Goal: Transaction & Acquisition: Purchase product/service

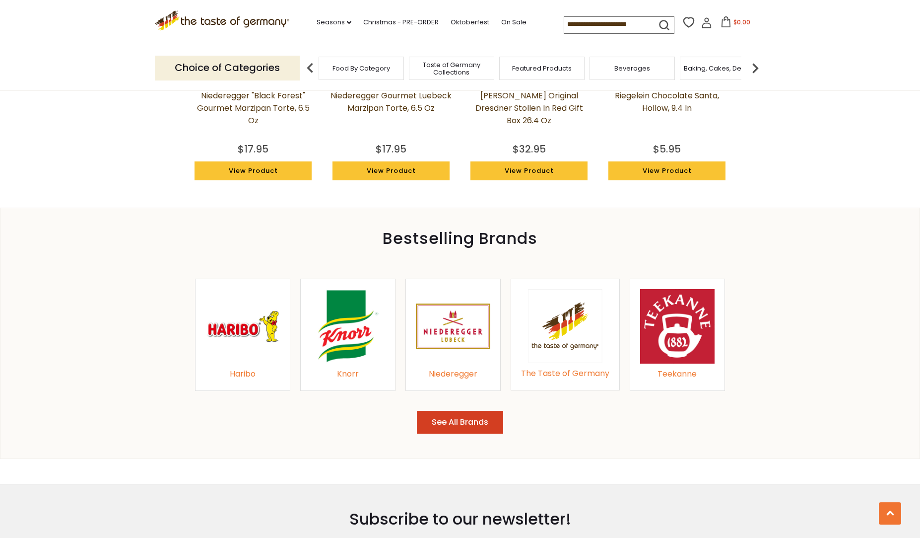
scroll to position [921, 0]
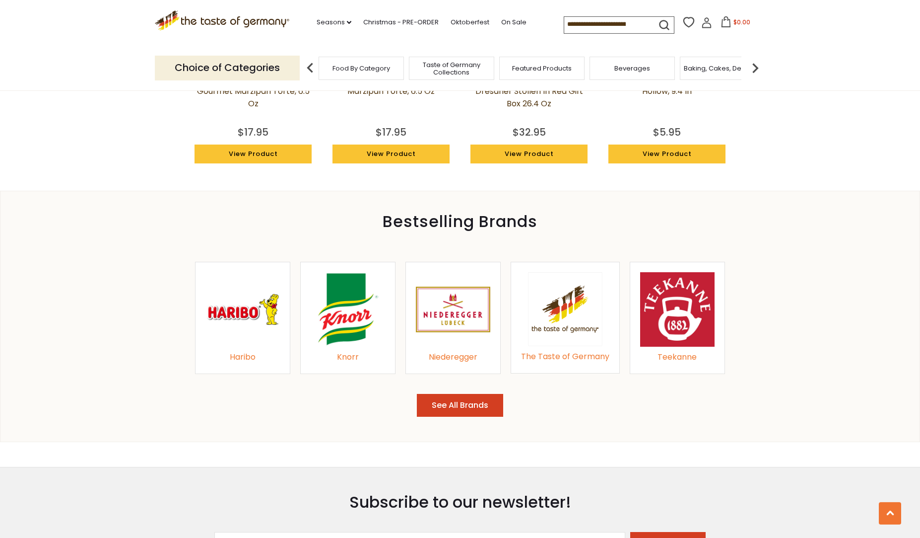
click at [348, 354] on div "Knorr" at bounding box center [348, 356] width 74 height 13
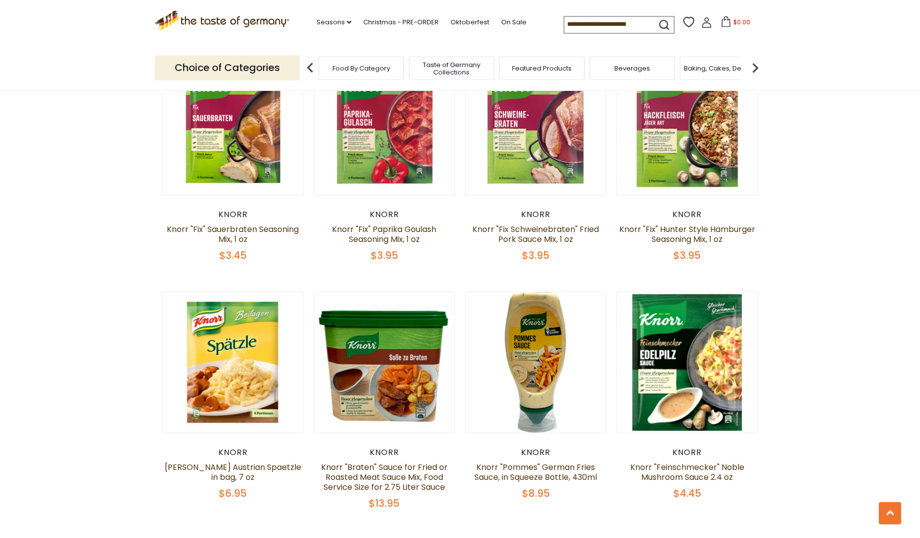
scroll to position [1798, 0]
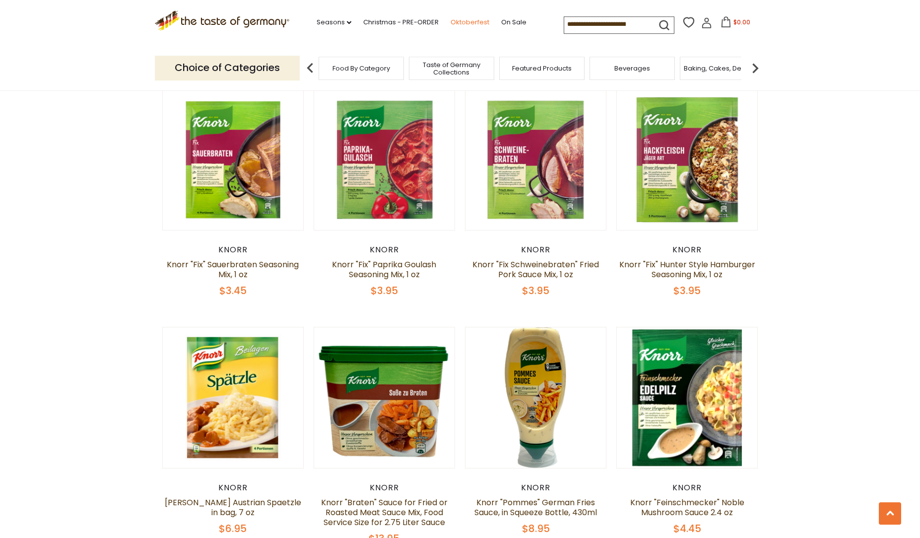
click at [451, 22] on link "Oktoberfest" at bounding box center [470, 22] width 39 height 11
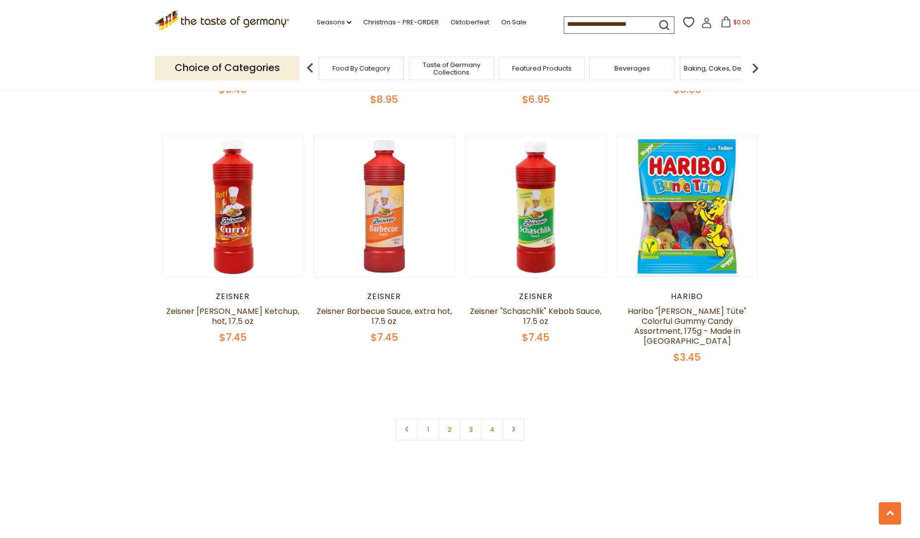
scroll to position [2280, 0]
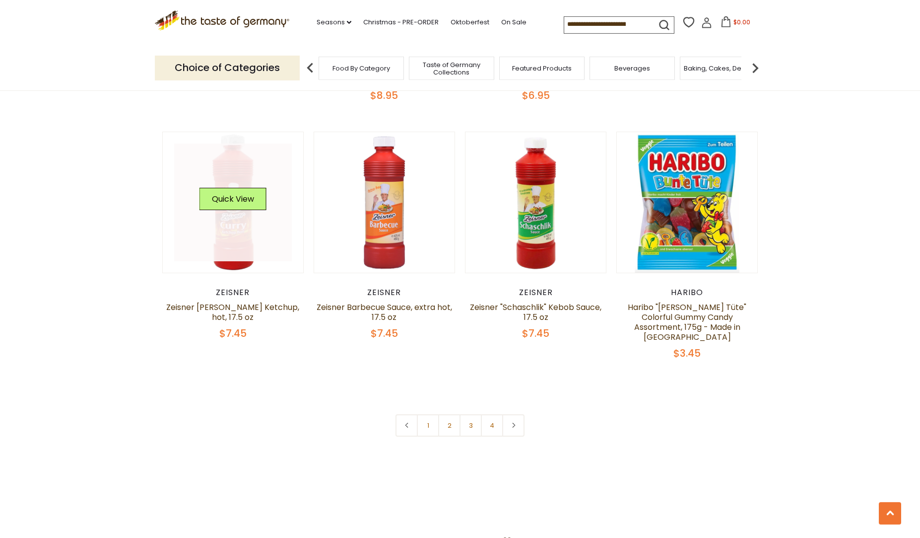
click at [261, 175] on link at bounding box center [233, 202] width 118 height 118
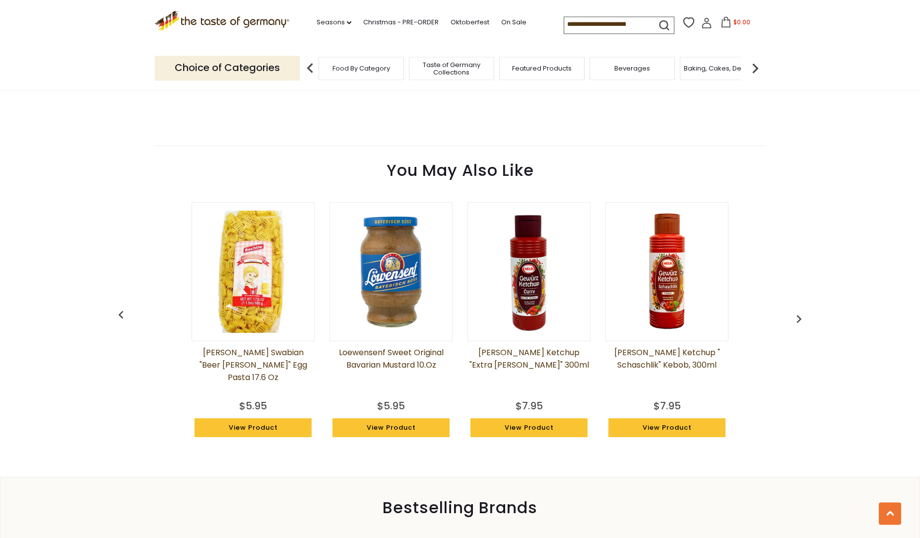
scroll to position [645, 0]
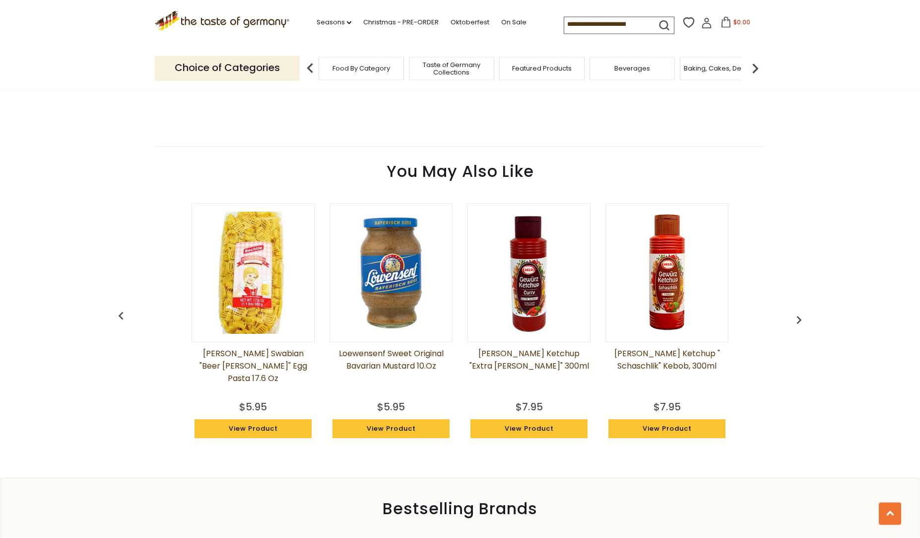
click at [806, 316] on img "button" at bounding box center [799, 320] width 16 height 16
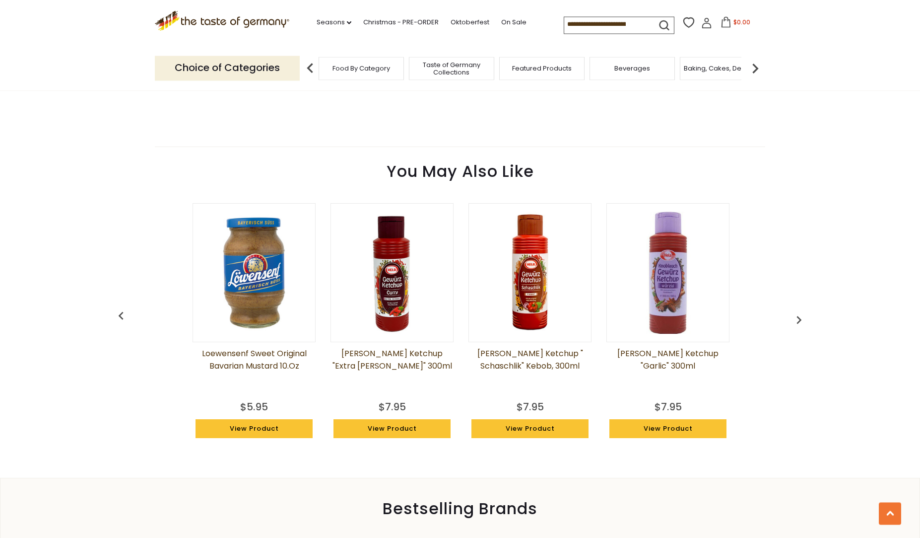
scroll to position [0, 138]
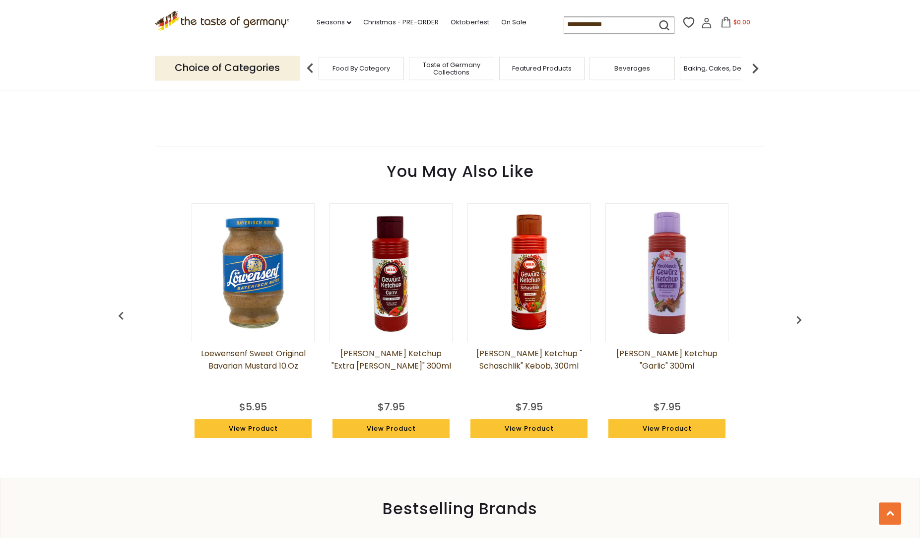
click at [806, 316] on img "button" at bounding box center [799, 320] width 16 height 16
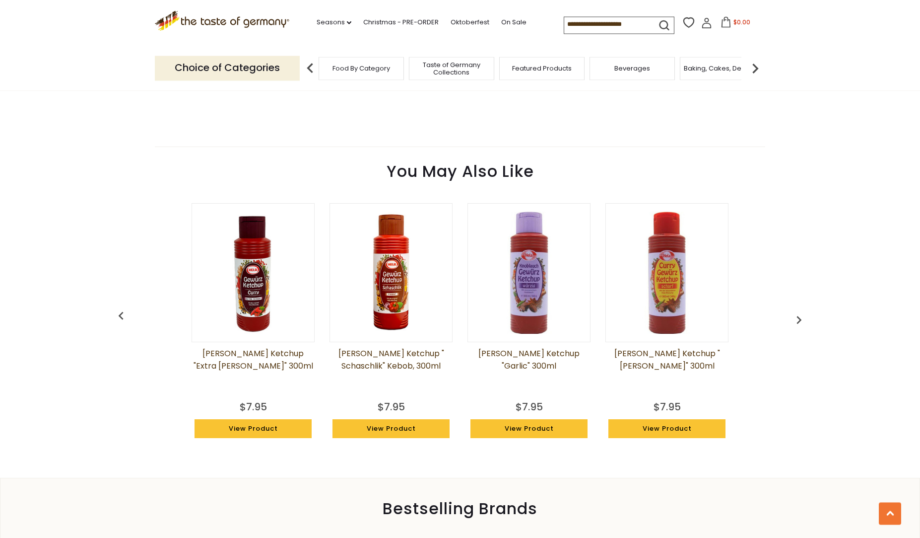
click at [806, 316] on img "button" at bounding box center [799, 320] width 16 height 16
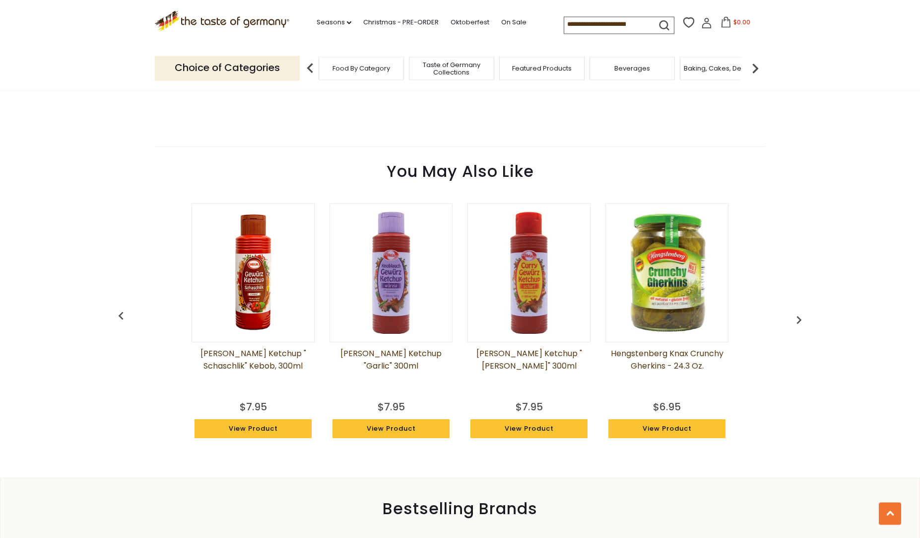
click at [806, 316] on img "button" at bounding box center [799, 320] width 16 height 16
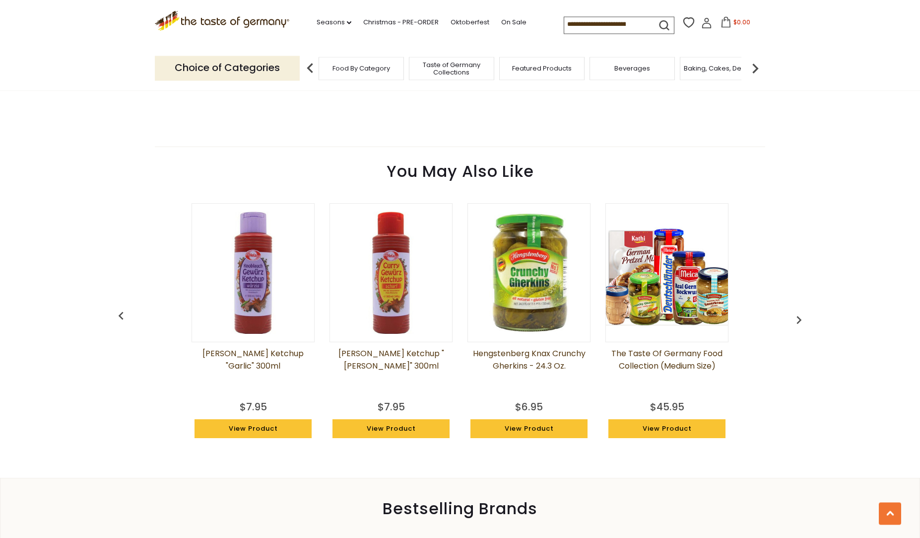
click at [806, 316] on img "button" at bounding box center [799, 320] width 16 height 16
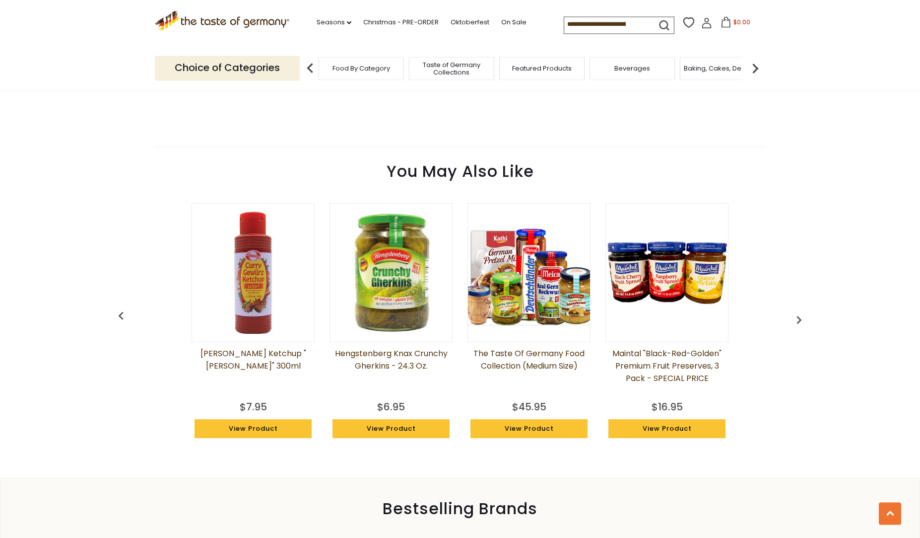
click at [806, 316] on img "button" at bounding box center [799, 320] width 16 height 16
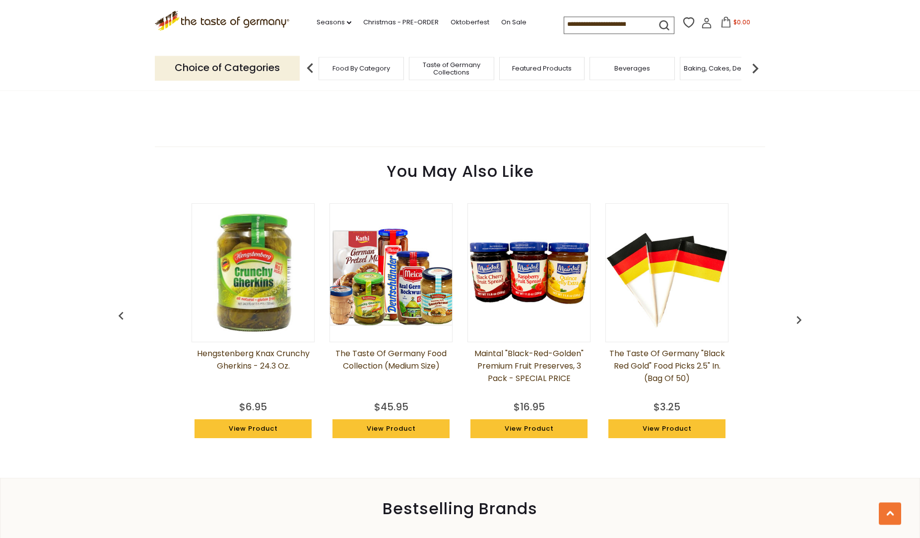
click at [806, 316] on img "button" at bounding box center [799, 320] width 16 height 16
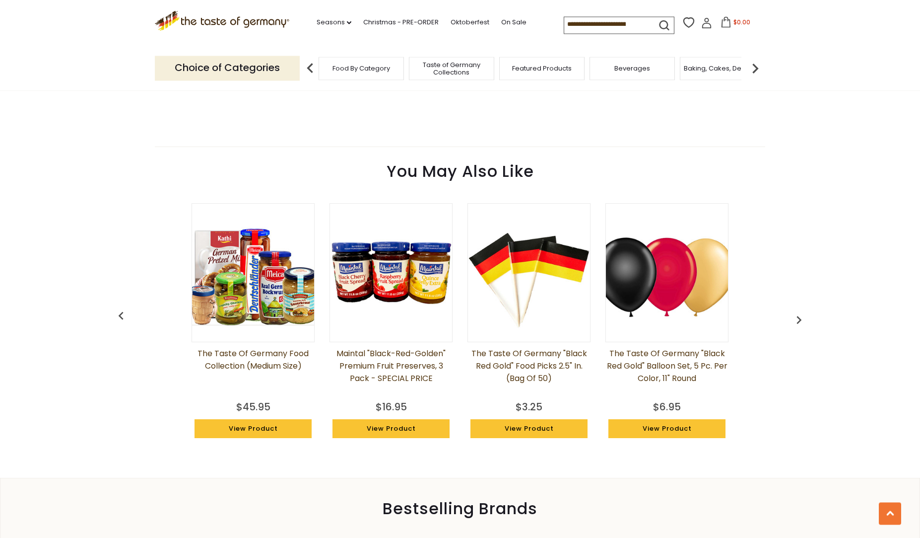
click at [806, 316] on img "button" at bounding box center [799, 320] width 16 height 16
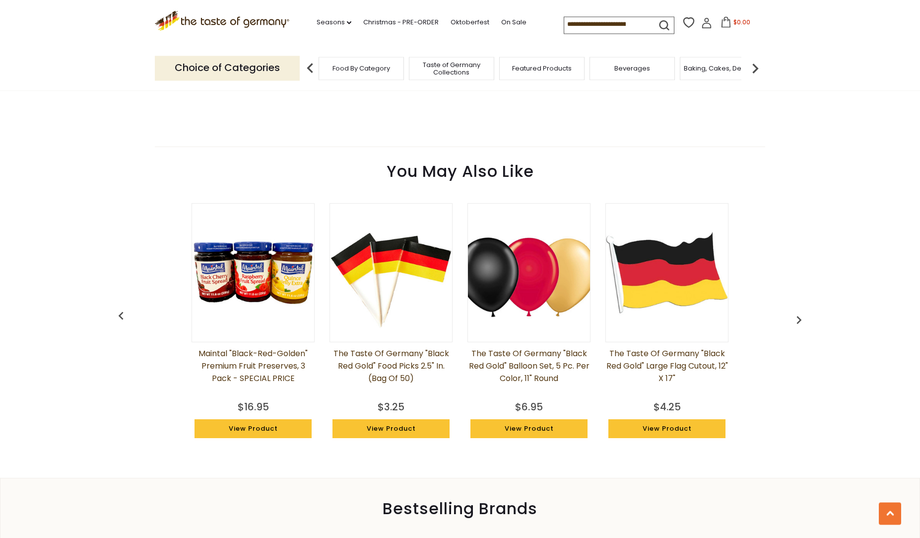
click at [806, 316] on img "button" at bounding box center [799, 320] width 16 height 16
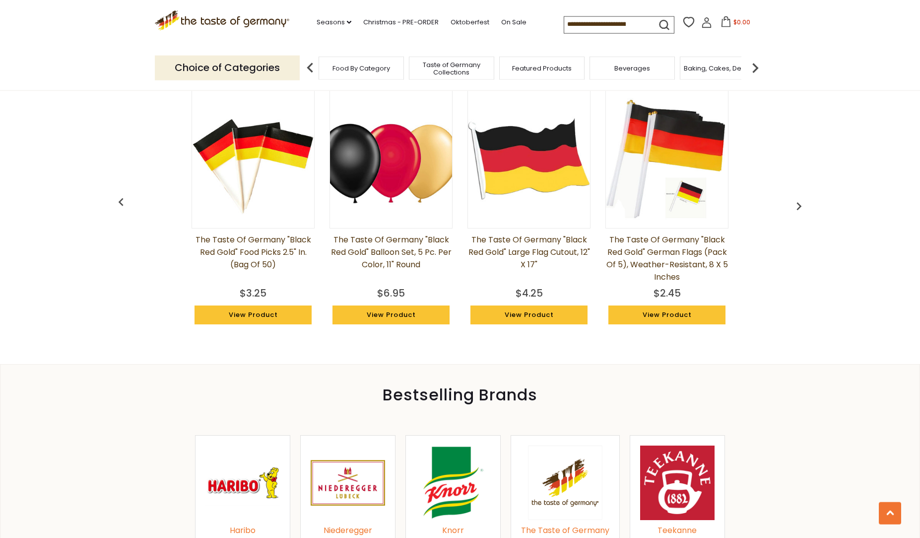
scroll to position [743, 0]
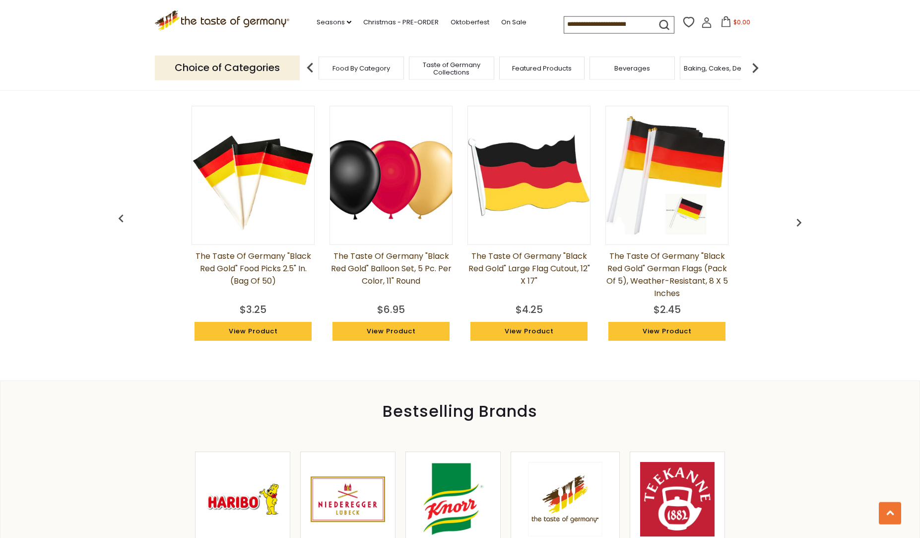
click at [803, 222] on img "button" at bounding box center [799, 222] width 16 height 16
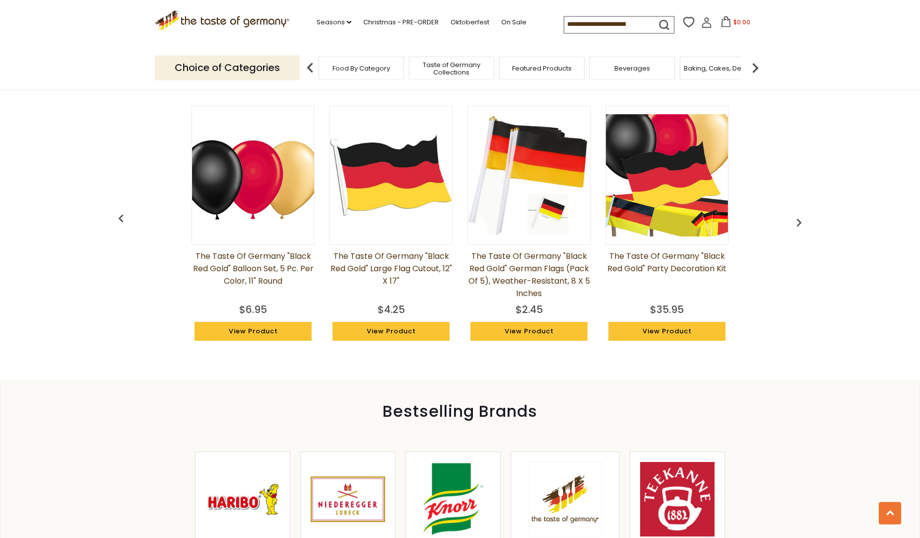
click at [803, 222] on img "button" at bounding box center [799, 222] width 16 height 16
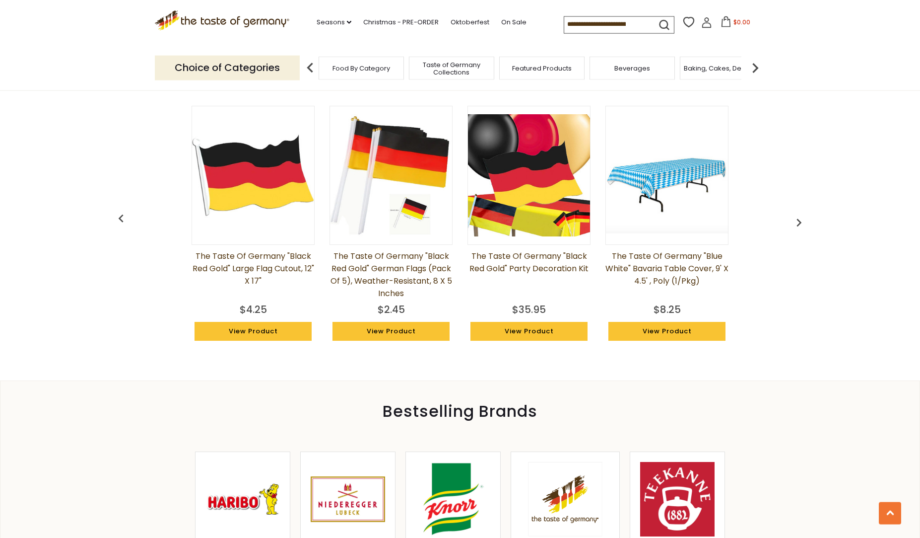
click at [803, 222] on img "button" at bounding box center [799, 222] width 16 height 16
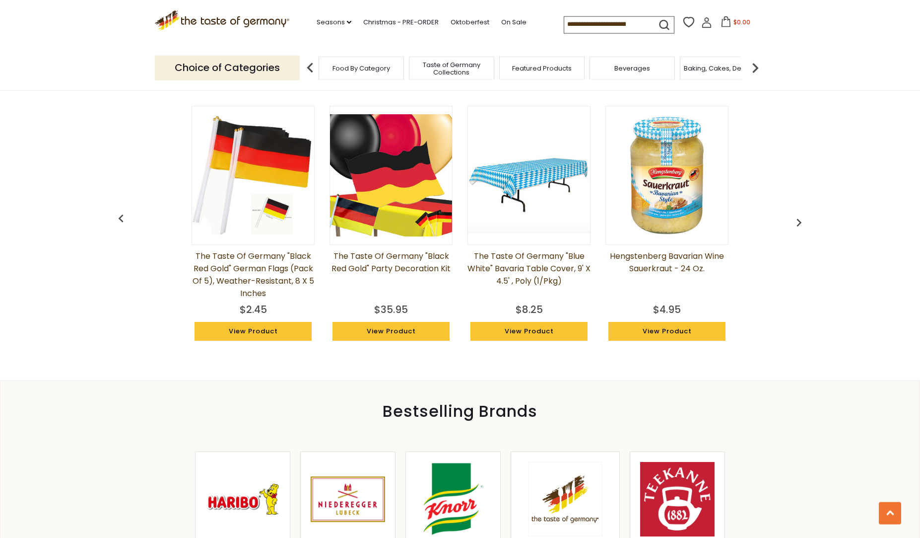
click at [803, 222] on img "button" at bounding box center [799, 222] width 16 height 16
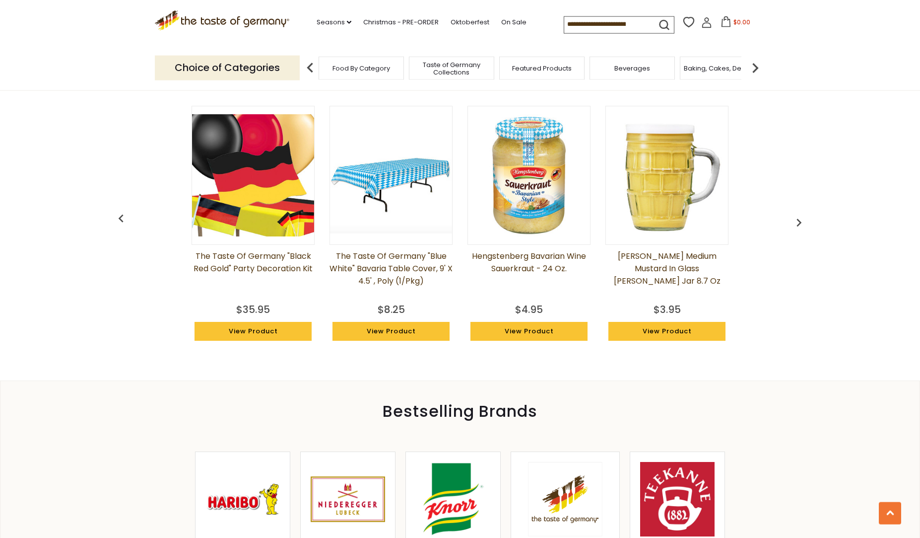
click at [803, 222] on img "button" at bounding box center [799, 222] width 16 height 16
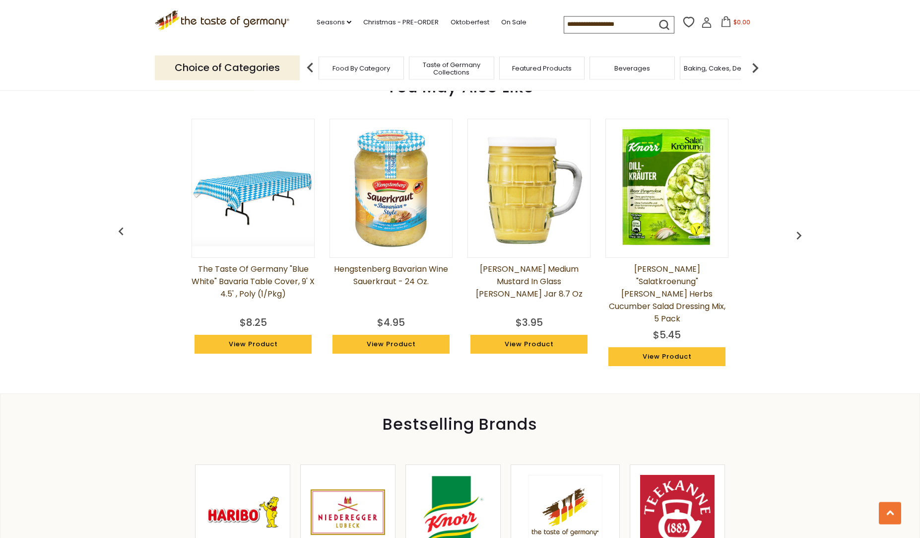
scroll to position [732, 0]
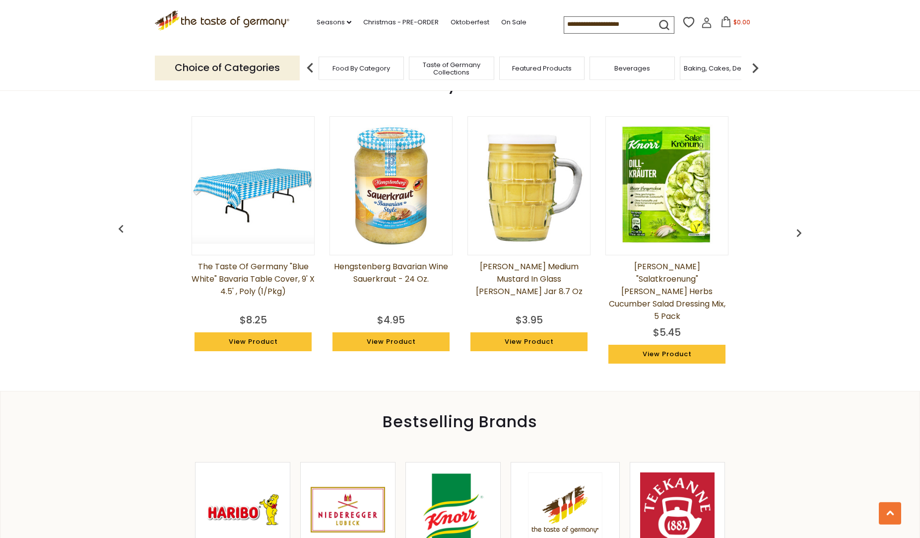
click at [803, 225] on img "button" at bounding box center [799, 233] width 16 height 16
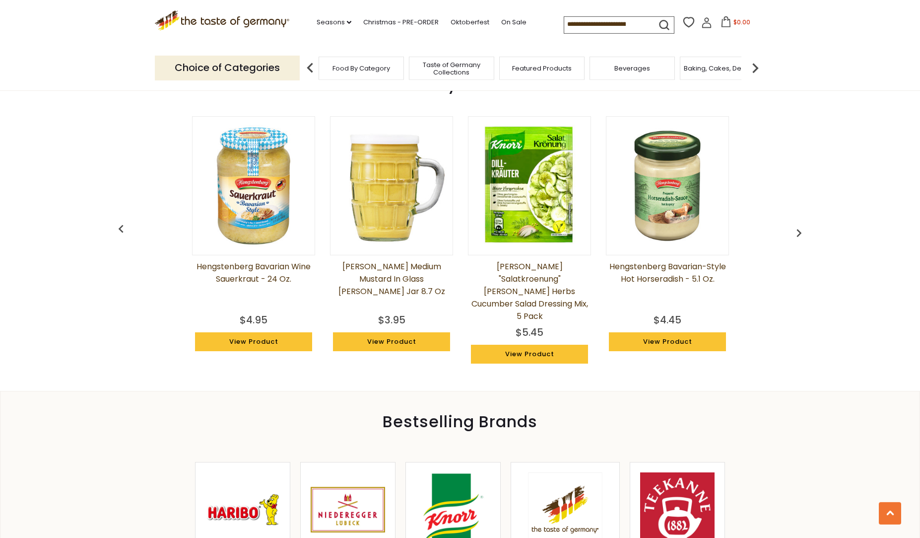
scroll to position [0, 2070]
click at [803, 225] on img "button" at bounding box center [799, 233] width 16 height 16
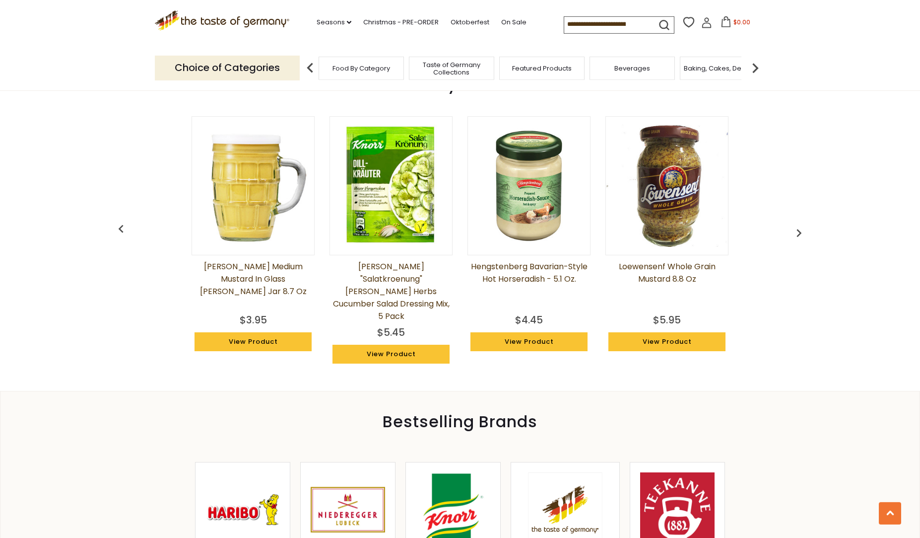
click at [803, 225] on img "button" at bounding box center [799, 233] width 16 height 16
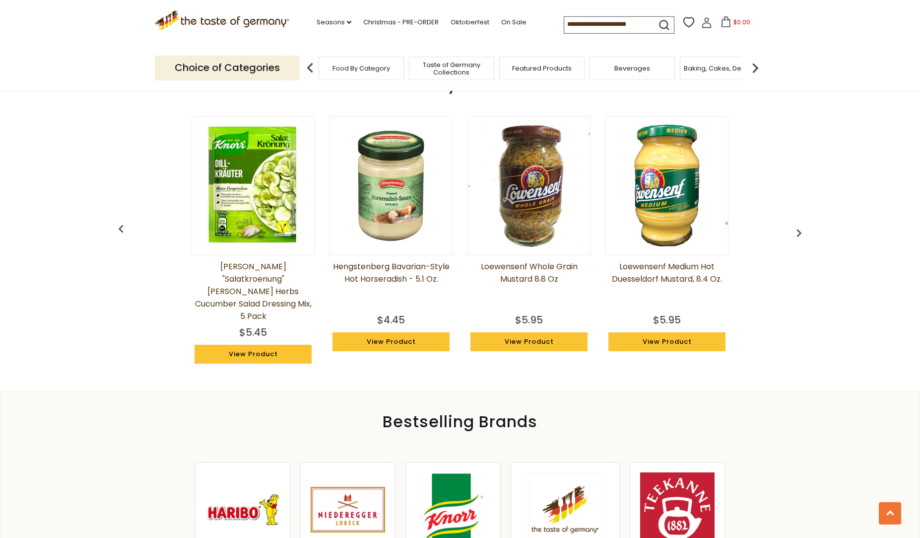
click at [803, 225] on img "button" at bounding box center [799, 233] width 16 height 16
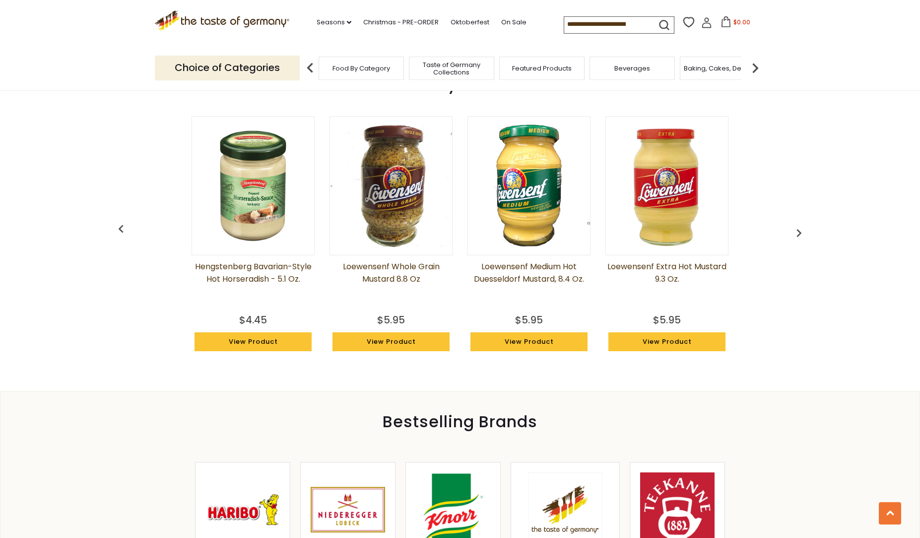
click at [803, 225] on img "button" at bounding box center [799, 233] width 16 height 16
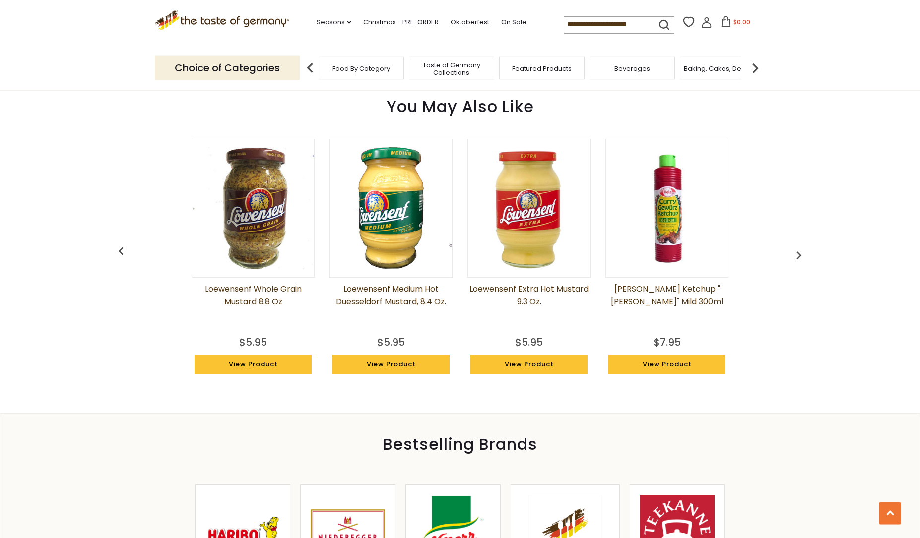
scroll to position [707, 0]
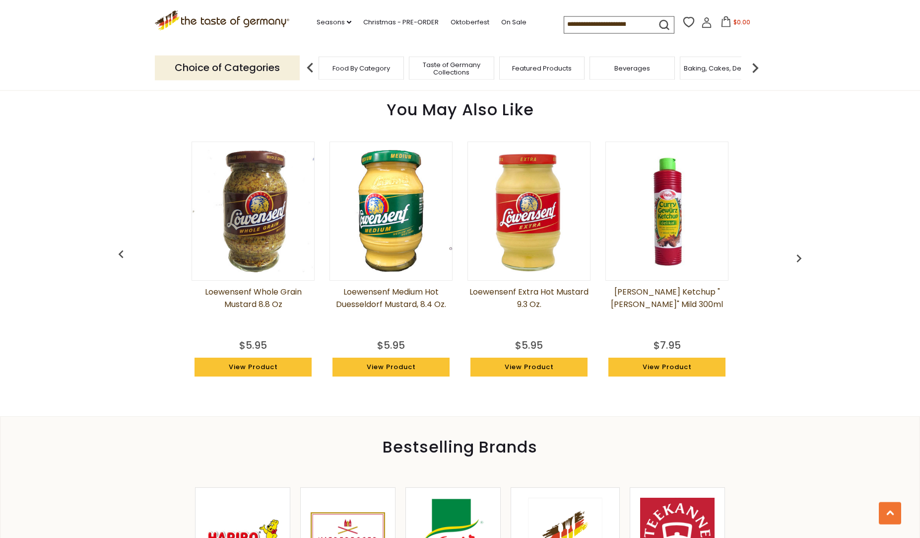
click at [665, 300] on link "[PERSON_NAME] Ketchup "[PERSON_NAME]" Mild 300ml" at bounding box center [667, 310] width 123 height 50
